Goal: Information Seeking & Learning: Learn about a topic

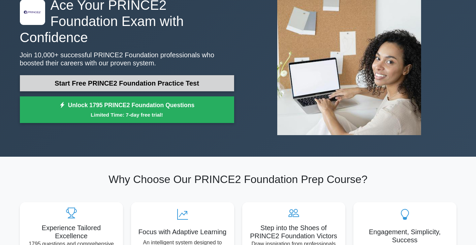
click at [119, 76] on link "Start Free PRINCE2 Foundation Practice Test" at bounding box center [127, 83] width 214 height 16
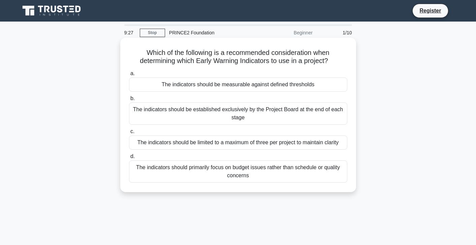
click at [291, 86] on div "The indicators should be measurable against defined thresholds" at bounding box center [238, 84] width 218 height 14
click at [129, 76] on input "a. The indicators should be measurable against defined thresholds" at bounding box center [129, 73] width 0 height 4
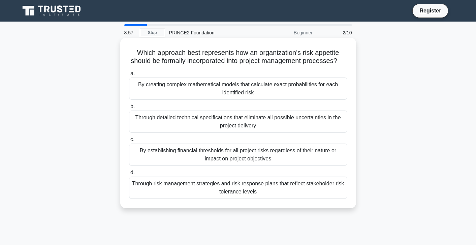
click at [254, 189] on div "Through risk management strategies and risk response plans that reflect stakeho…" at bounding box center [238, 188] width 218 height 22
click at [129, 175] on input "d. Through risk management strategies and risk response plans that reflect stak…" at bounding box center [129, 172] width 0 height 4
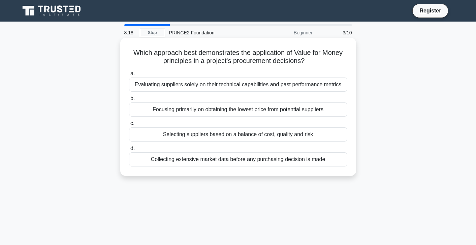
click at [265, 134] on div "Selecting suppliers based on a balance of cost, quality and risk" at bounding box center [238, 134] width 218 height 14
click at [129, 126] on input "c. Selecting suppliers based on a balance of cost, quality and risk" at bounding box center [129, 123] width 0 height 4
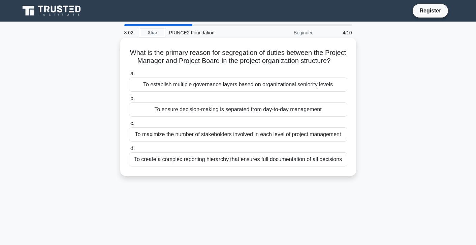
click at [250, 108] on div "To ensure decision-making is separated from day-to-day management" at bounding box center [238, 109] width 218 height 14
click at [129, 101] on input "b. To ensure decision-making is separated from day-to-day management" at bounding box center [129, 98] width 0 height 4
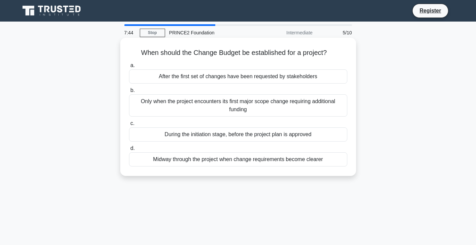
click at [246, 134] on div "During the initiation stage, before the project plan is approved" at bounding box center [238, 134] width 218 height 14
click at [129, 126] on input "c. During the initiation stage, before the project plan is approved" at bounding box center [129, 123] width 0 height 4
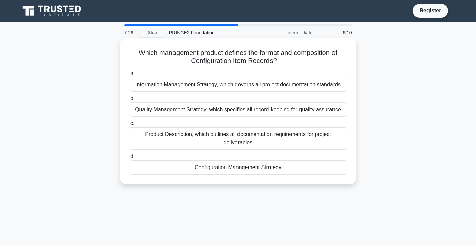
click at [276, 169] on div "Configuration Management Strategy" at bounding box center [238, 167] width 218 height 14
click at [129, 159] on input "d. Configuration Management Strategy" at bounding box center [129, 156] width 0 height 4
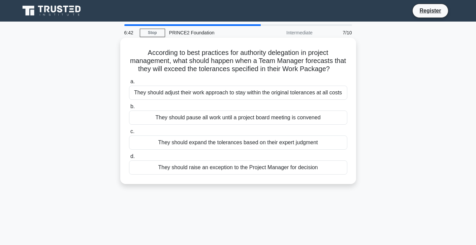
click at [278, 169] on div "They should raise an exception to the Project Manager for decision" at bounding box center [238, 167] width 218 height 14
click at [129, 159] on input "d. They should raise an exception to the Project Manager for decision" at bounding box center [129, 156] width 0 height 4
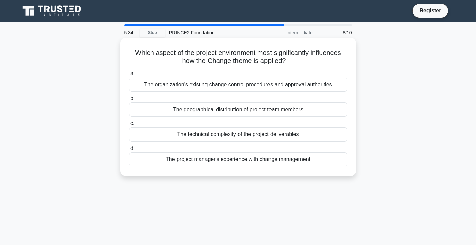
click at [250, 86] on div "The organization's existing change control procedures and approval authorities" at bounding box center [238, 84] width 218 height 14
click at [129, 76] on input "a. The organization's existing change control procedures and approval authoriti…" at bounding box center [129, 73] width 0 height 4
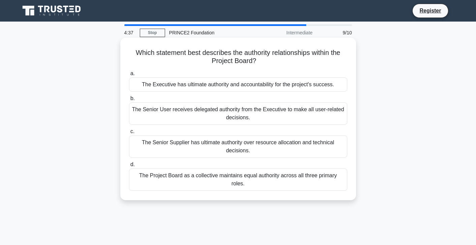
click at [254, 177] on div "The Project Board as a collective maintains equal authority across all three pr…" at bounding box center [238, 179] width 218 height 22
click at [129, 167] on input "d. The Project Board as a collective maintains equal authority across all three…" at bounding box center [129, 164] width 0 height 4
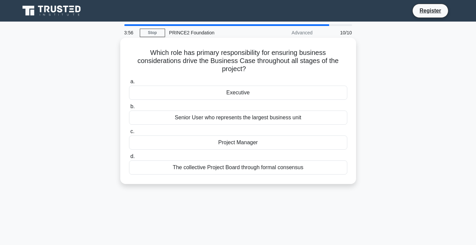
click at [256, 160] on div "The collective Project Board through formal consensus" at bounding box center [238, 167] width 218 height 14
click at [129, 159] on input "d. The collective Project Board through formal consensus" at bounding box center [129, 156] width 0 height 4
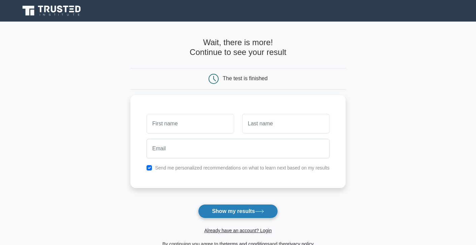
click at [237, 210] on button "Show my results" at bounding box center [238, 211] width 80 height 14
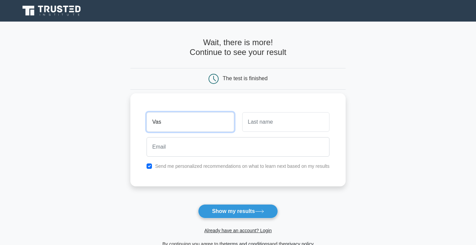
type input "Vas"
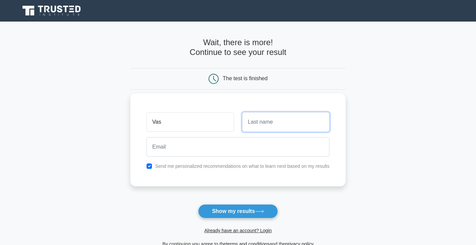
click at [276, 122] on input "text" at bounding box center [285, 122] width 87 height 20
type input "Das"
click at [149, 167] on input "checkbox" at bounding box center [149, 165] width 5 height 5
checkbox input "false"
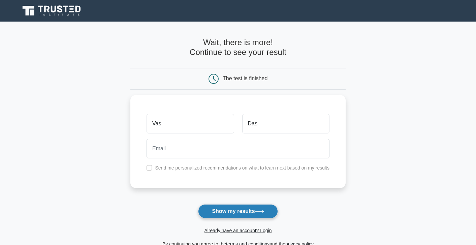
click at [214, 210] on button "Show my results" at bounding box center [238, 211] width 80 height 14
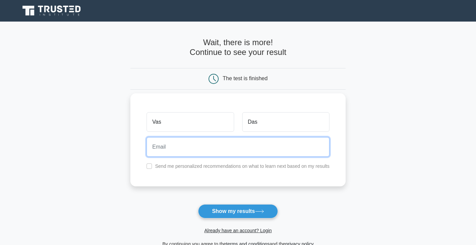
click at [166, 150] on input "email" at bounding box center [238, 147] width 183 height 20
type input "prasenjitmaiety@gmail.com"
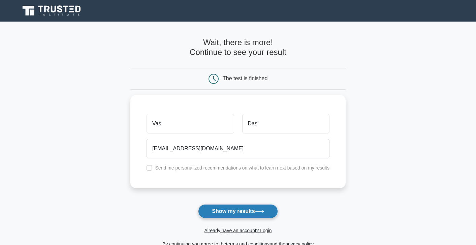
click at [222, 212] on button "Show my results" at bounding box center [238, 211] width 80 height 14
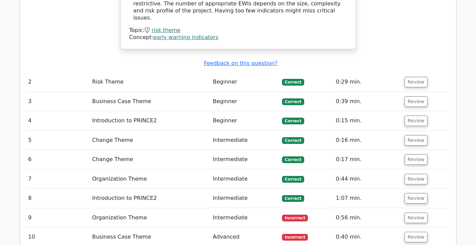
scroll to position [838, 0]
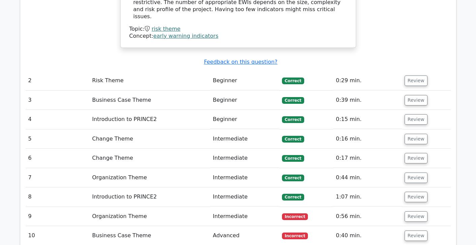
click at [217, 207] on td "Intermediate" at bounding box center [244, 216] width 69 height 19
click at [415, 211] on button "Review" at bounding box center [416, 216] width 23 height 10
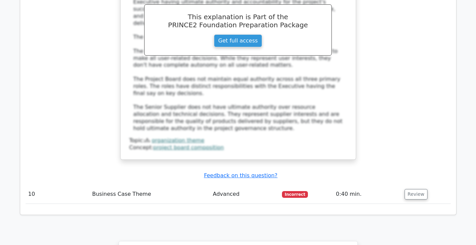
scroll to position [1247, 0]
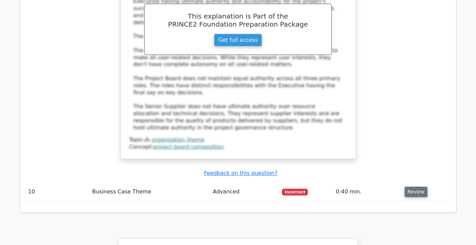
click at [410, 187] on button "Review" at bounding box center [416, 192] width 23 height 10
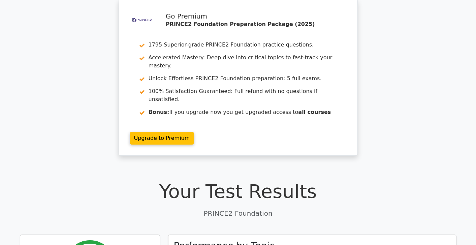
scroll to position [0, 0]
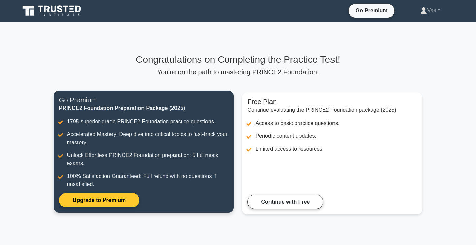
click at [123, 198] on link "Upgrade to Premium" at bounding box center [99, 200] width 81 height 14
